Goal: Information Seeking & Learning: Learn about a topic

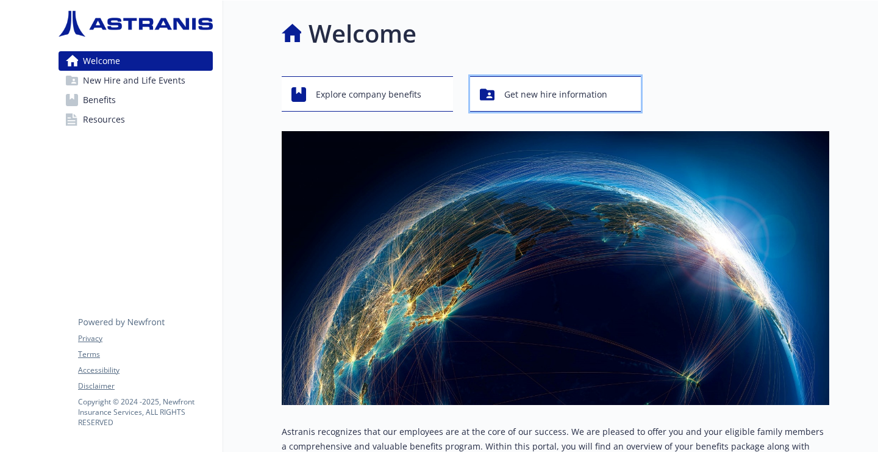
click at [566, 92] on span "Get new hire information" at bounding box center [555, 94] width 103 height 23
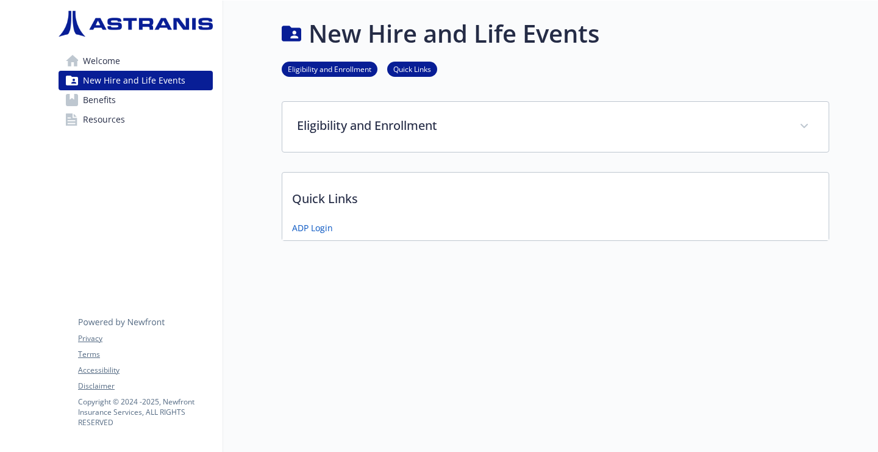
click at [344, 196] on p "Quick Links" at bounding box center [555, 195] width 546 height 45
click at [326, 227] on link "ADP Login" at bounding box center [313, 228] width 43 height 15
click at [160, 106] on link "Benefits" at bounding box center [136, 100] width 154 height 20
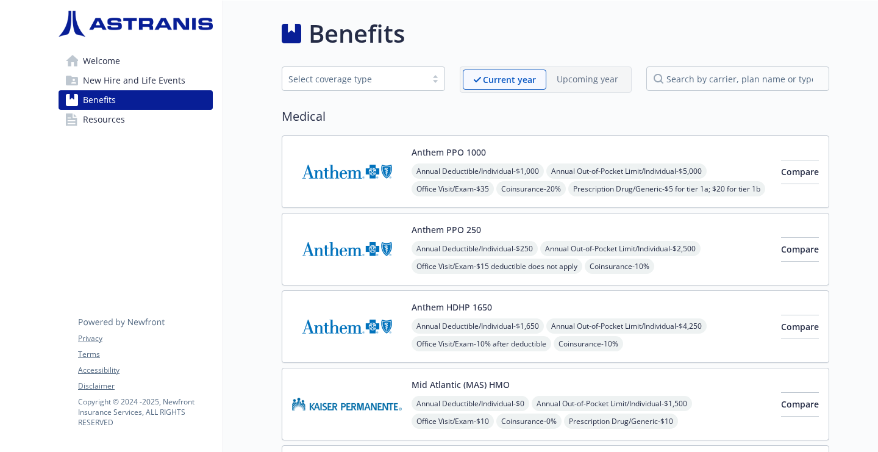
click at [152, 117] on link "Resources" at bounding box center [136, 120] width 154 height 20
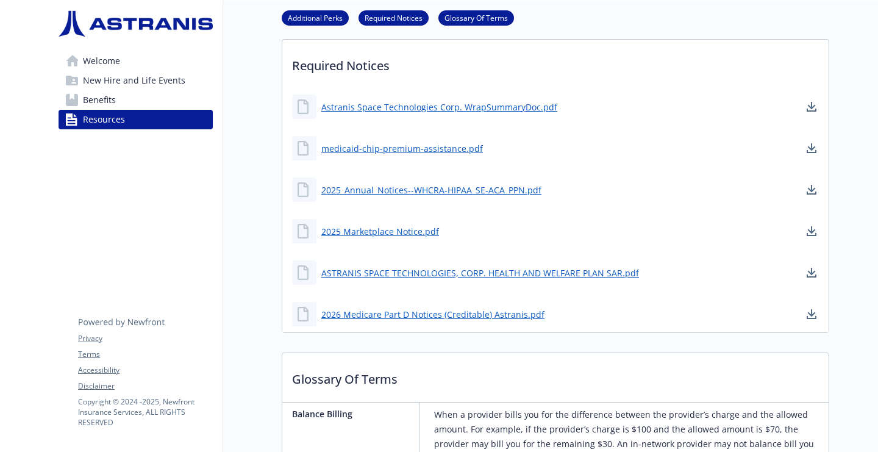
scroll to position [135, 0]
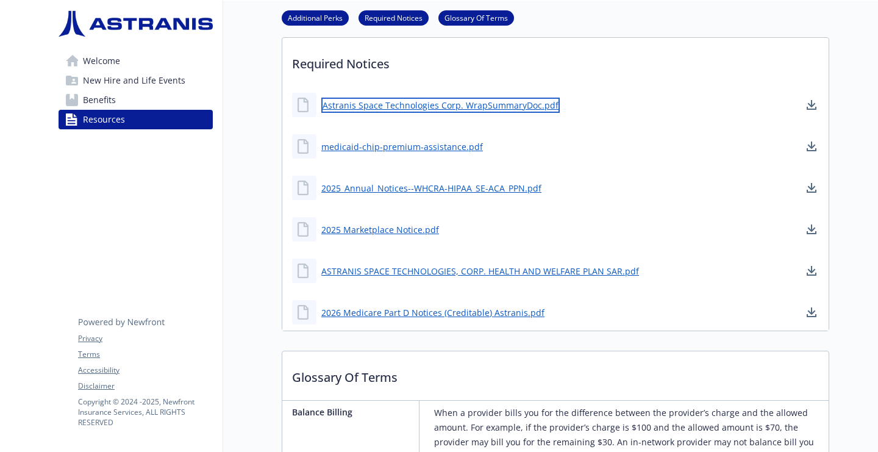
click at [400, 101] on link "Astranis Space Technologies Corp. WrapSummaryDoc.pdf" at bounding box center [440, 105] width 238 height 15
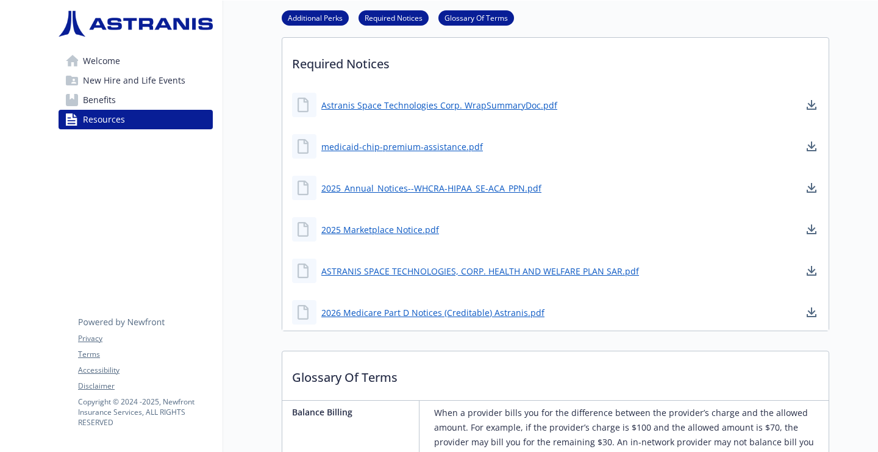
click at [144, 71] on span "New Hire and Life Events" at bounding box center [134, 81] width 102 height 20
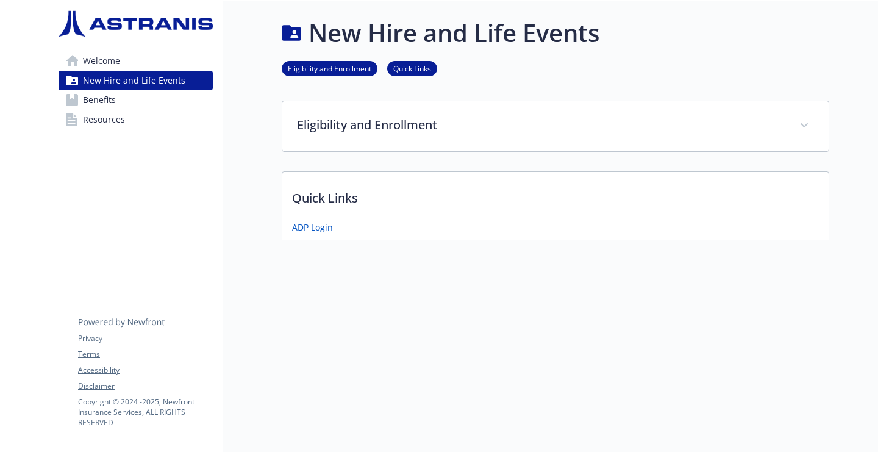
click at [150, 62] on link "Welcome" at bounding box center [136, 61] width 154 height 20
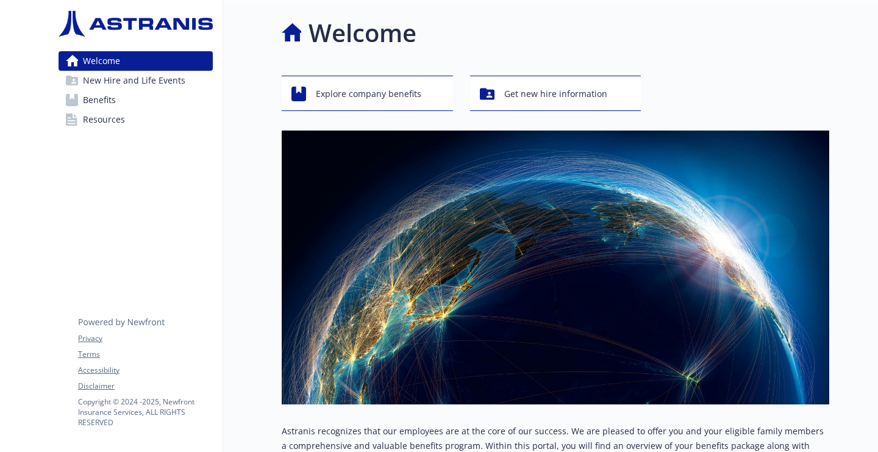
scroll to position [169, 0]
